Goal: Information Seeking & Learning: Check status

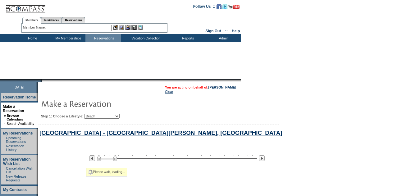
select select "Beach"
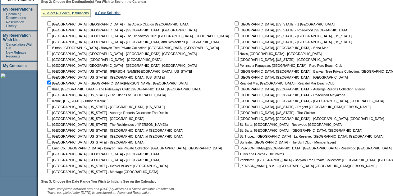
scroll to position [246, 0]
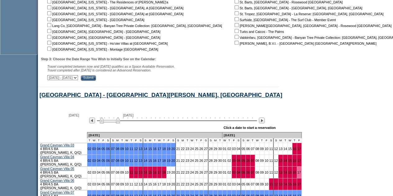
click at [119, 123] on img at bounding box center [110, 120] width 20 height 6
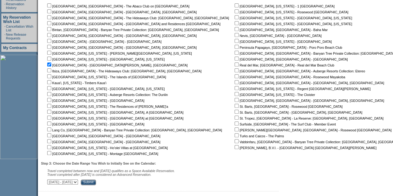
scroll to position [60, 0]
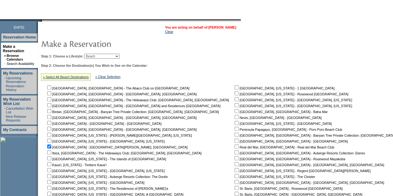
click at [228, 28] on link "[PERSON_NAME]" at bounding box center [222, 27] width 28 height 4
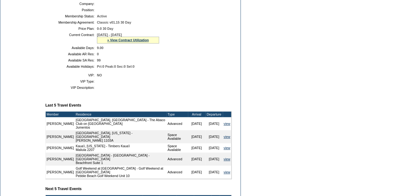
scroll to position [93, 0]
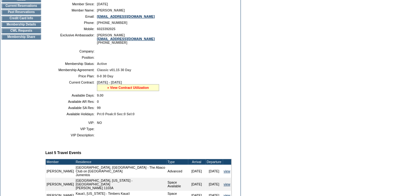
click at [131, 89] on link "» View Contract Utilization" at bounding box center [128, 88] width 42 height 4
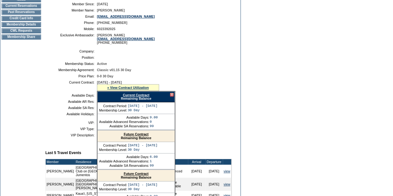
click at [137, 97] on link "Current Contract" at bounding box center [136, 95] width 26 height 4
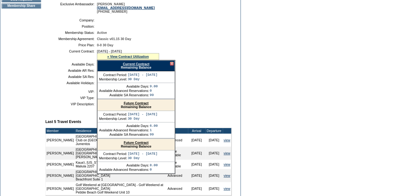
click at [172, 65] on div at bounding box center [172, 64] width 4 height 4
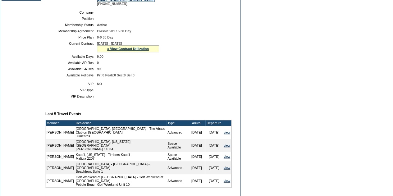
scroll to position [62, 0]
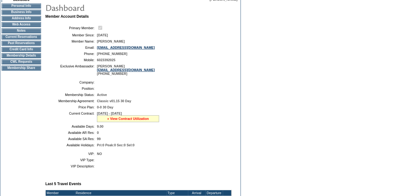
click at [129, 120] on link "» View Contract Utilization" at bounding box center [128, 119] width 42 height 4
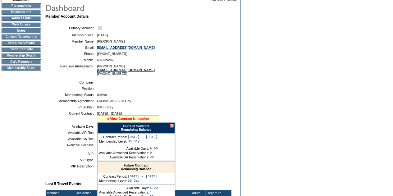
click at [129, 120] on link "» View Contract Utilization" at bounding box center [128, 119] width 42 height 4
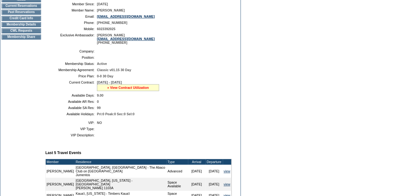
scroll to position [155, 0]
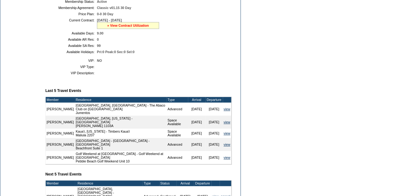
click at [134, 27] on link "» View Contract Utilization" at bounding box center [128, 26] width 42 height 4
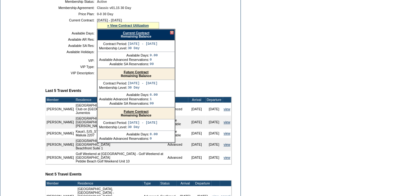
click at [137, 35] on link "Current Contract" at bounding box center [136, 33] width 26 height 4
click at [138, 74] on link "Future Contract" at bounding box center [136, 72] width 25 height 4
click at [137, 74] on link "Future Contract" at bounding box center [136, 72] width 25 height 4
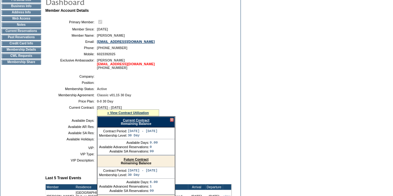
scroll to position [31, 0]
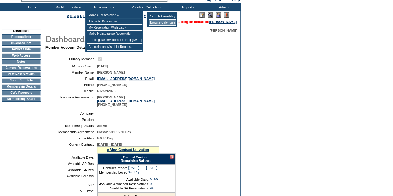
click at [151, 22] on td "Browse Calendars" at bounding box center [162, 23] width 28 height 6
